Goal: Information Seeking & Learning: Learn about a topic

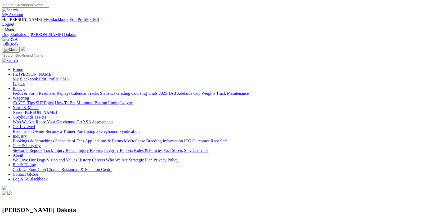
drag, startPoint x: 0, startPoint y: 0, endPoint x: 317, endPoint y: 25, distance: 317.6
click at [41, 144] on link "Care & Integrity" at bounding box center [27, 146] width 28 height 5
click at [163, 148] on link "Rules & Policies" at bounding box center [148, 150] width 29 height 5
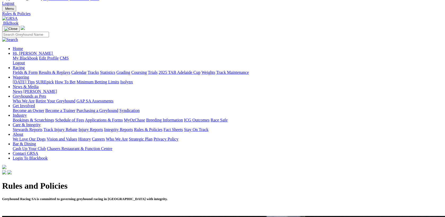
scroll to position [35, 0]
